Goal: Check status: Check status

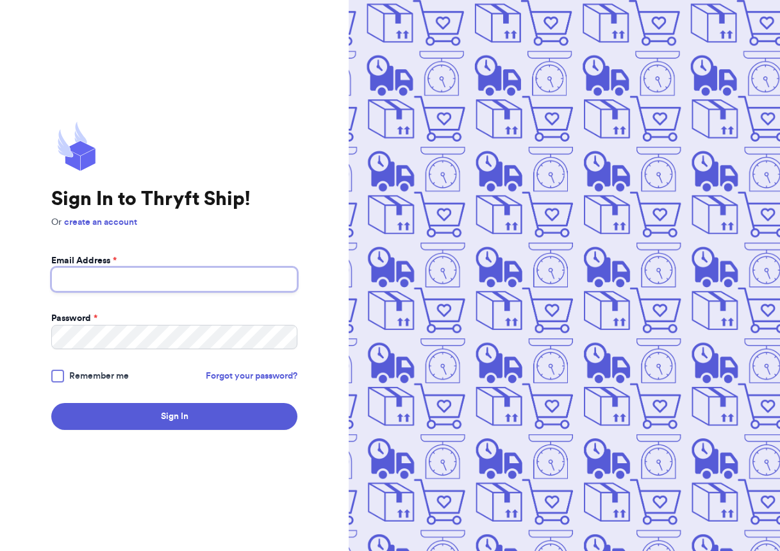
type input "aroundtheclosetboutique25@gmail.com"
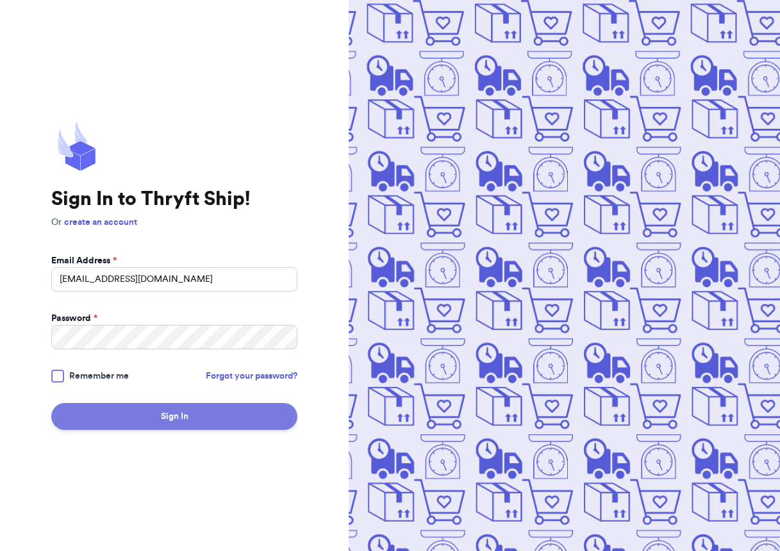
click at [246, 412] on button "Sign In" at bounding box center [174, 416] width 246 height 27
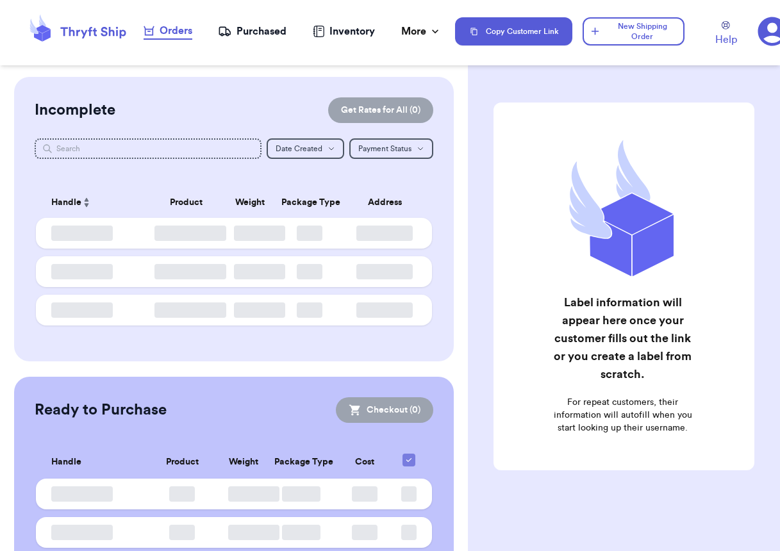
checkbox input "false"
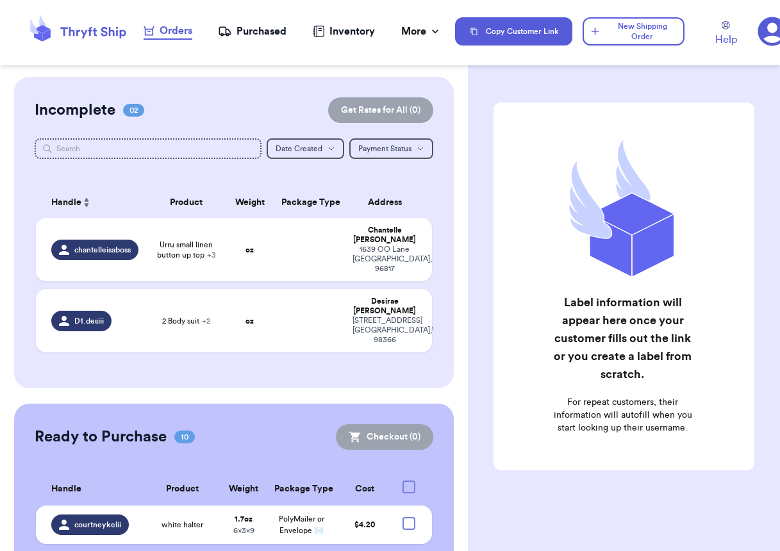
click at [269, 33] on div "Purchased" at bounding box center [252, 31] width 69 height 15
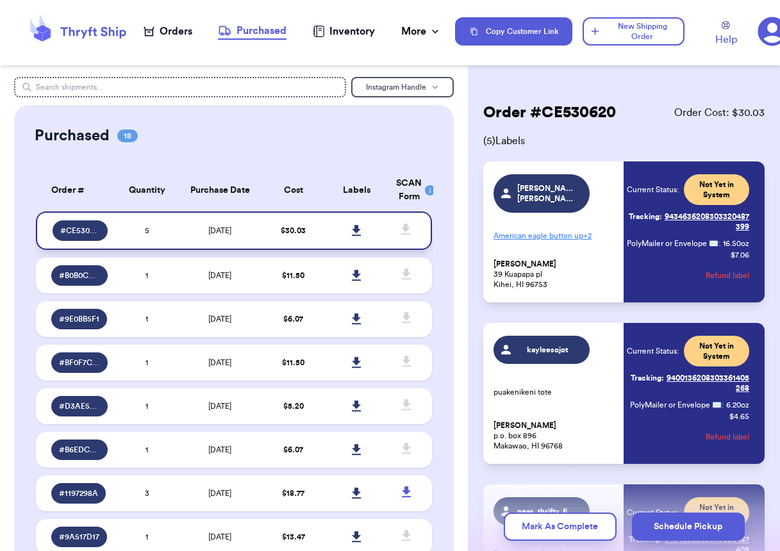
click at [355, 236] on icon at bounding box center [356, 230] width 9 height 11
